Goal: Navigation & Orientation: Find specific page/section

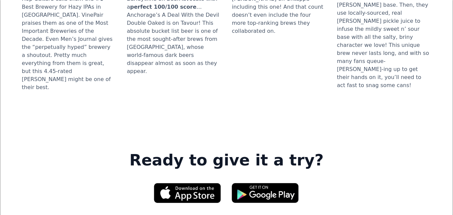
scroll to position [1006, 0]
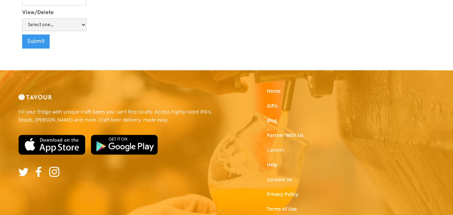
scroll to position [924, 0]
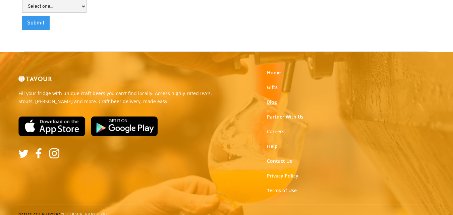
click at [273, 99] on link "Blog" at bounding box center [272, 102] width 10 height 7
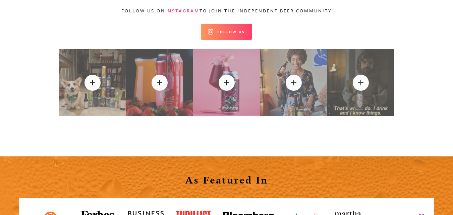
scroll to position [7243, 0]
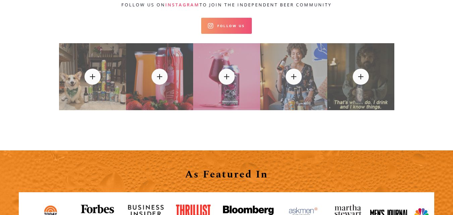
click at [224, 18] on link "Follow Us" at bounding box center [226, 26] width 51 height 16
